Goal: Find specific page/section

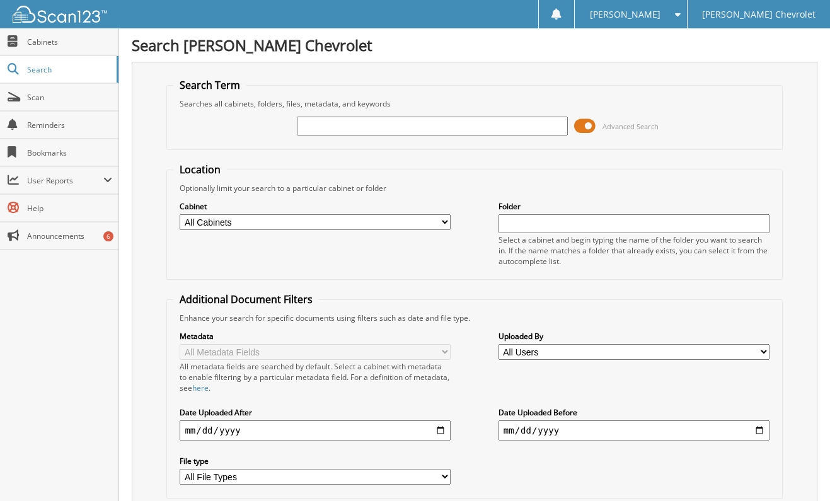
drag, startPoint x: 325, startPoint y: 125, endPoint x: 270, endPoint y: 160, distance: 65.7
click at [324, 126] on input "text" at bounding box center [432, 126] width 271 height 19
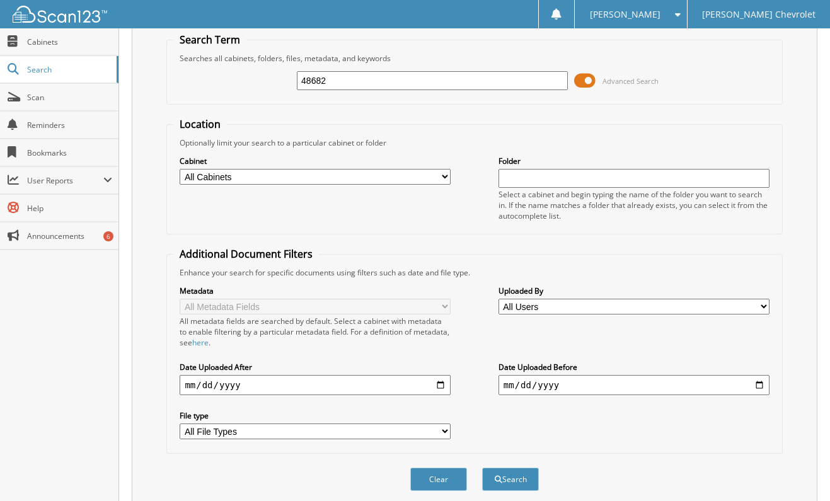
scroll to position [93, 0]
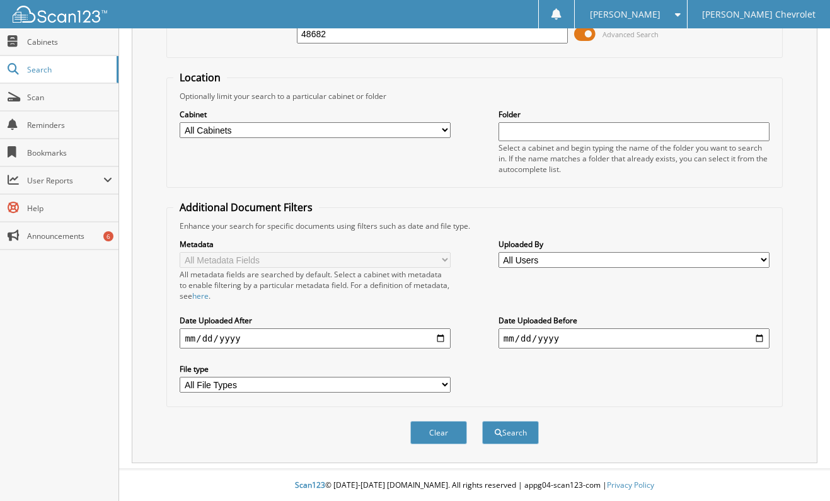
type input "48682"
click at [517, 432] on button "Search" at bounding box center [510, 432] width 57 height 23
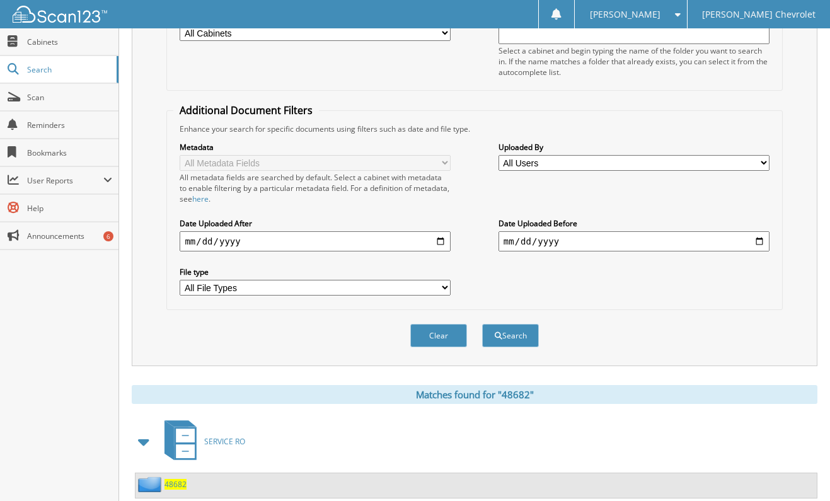
scroll to position [225, 0]
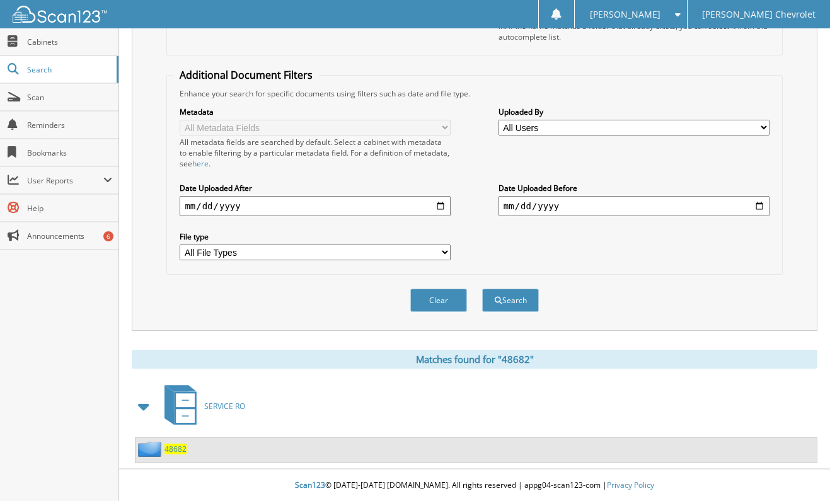
click at [173, 447] on span "48682" at bounding box center [176, 449] width 22 height 11
